Goal: Obtain resource: Obtain resource

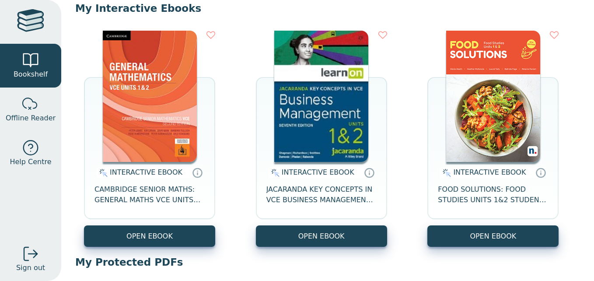
scroll to position [90, 0]
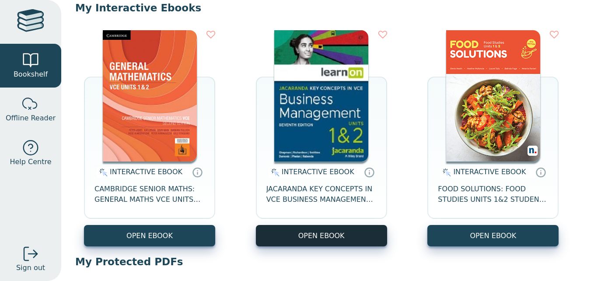
click at [297, 227] on button "OPEN EBOOK" at bounding box center [321, 235] width 131 height 21
click at [333, 235] on button "OPEN EBOOK" at bounding box center [321, 235] width 131 height 21
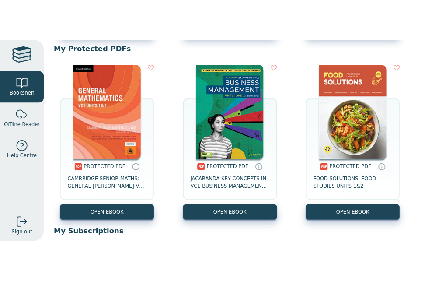
scroll to position [339, 0]
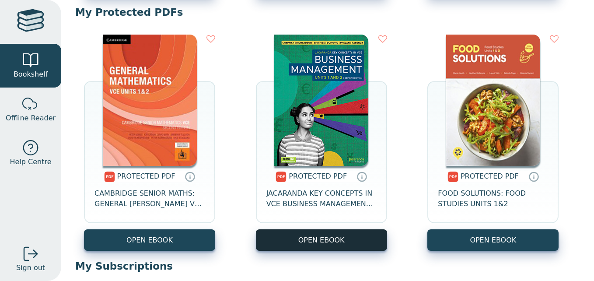
click at [326, 235] on link "OPEN EBOOK" at bounding box center [321, 239] width 131 height 21
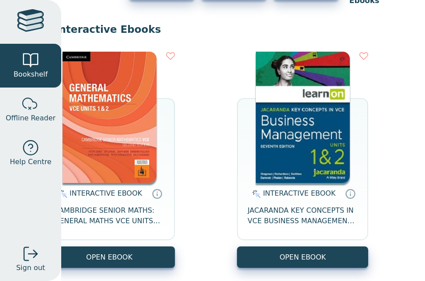
scroll to position [72, 40]
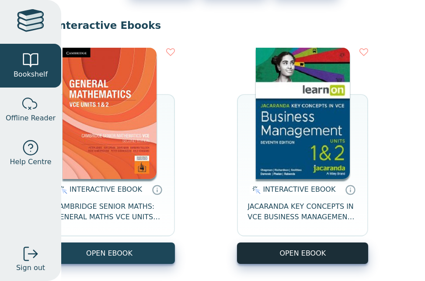
click at [299, 251] on button "OPEN EBOOK" at bounding box center [302, 252] width 131 height 21
click at [295, 246] on button "OPEN EBOOK" at bounding box center [302, 252] width 131 height 21
